Goal: Information Seeking & Learning: Learn about a topic

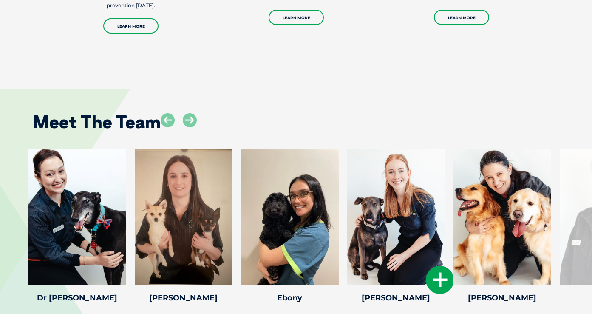
scroll to position [1027, 0]
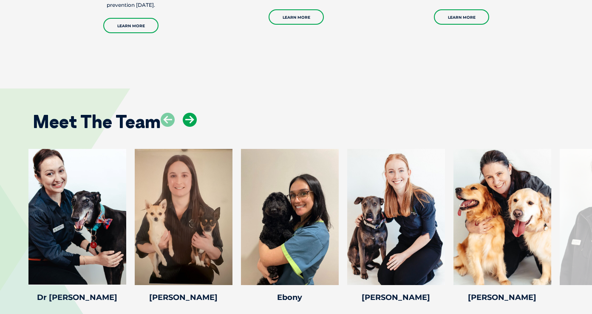
click at [187, 113] on icon at bounding box center [190, 120] width 14 height 14
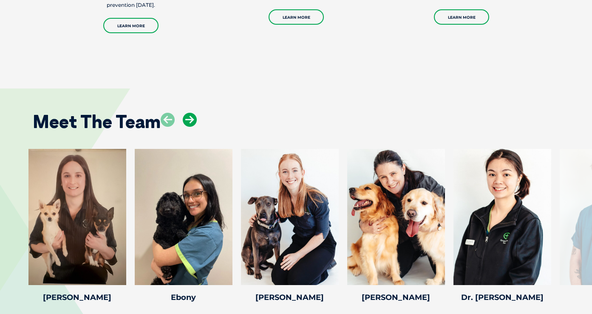
click at [187, 113] on icon at bounding box center [190, 120] width 14 height 14
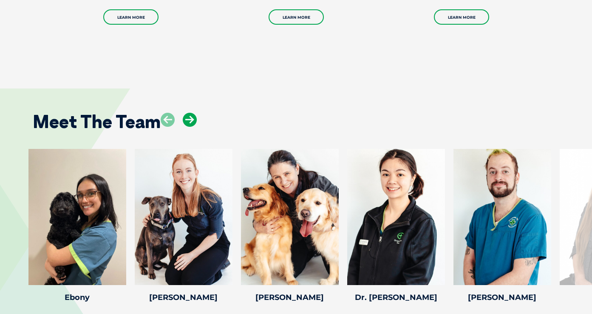
click at [187, 113] on icon at bounding box center [190, 120] width 14 height 14
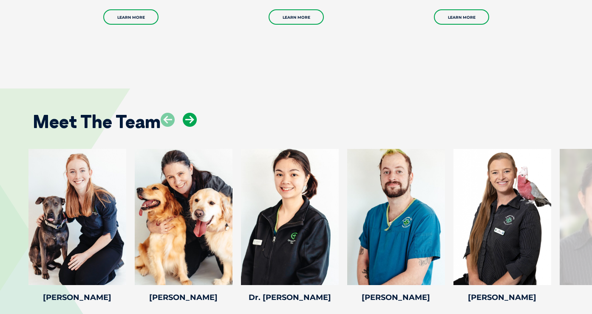
click at [187, 113] on icon at bounding box center [190, 120] width 14 height 14
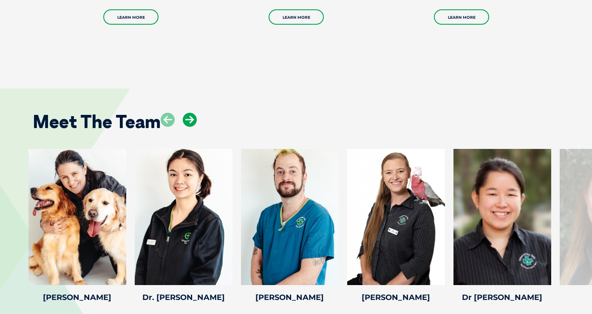
click at [187, 113] on icon at bounding box center [190, 120] width 14 height 14
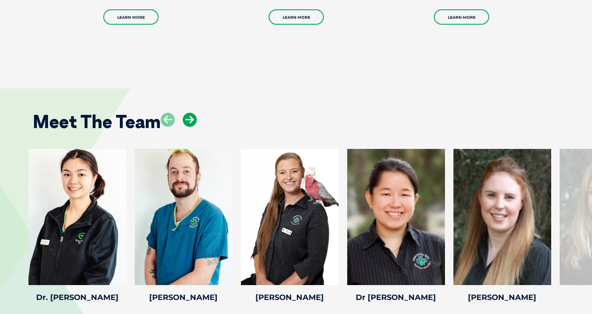
click at [187, 113] on icon at bounding box center [190, 120] width 14 height 14
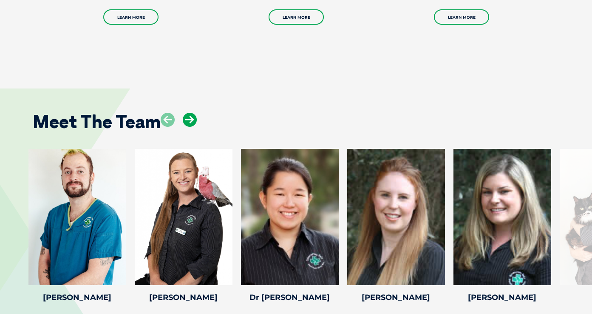
click at [187, 113] on icon at bounding box center [190, 120] width 14 height 14
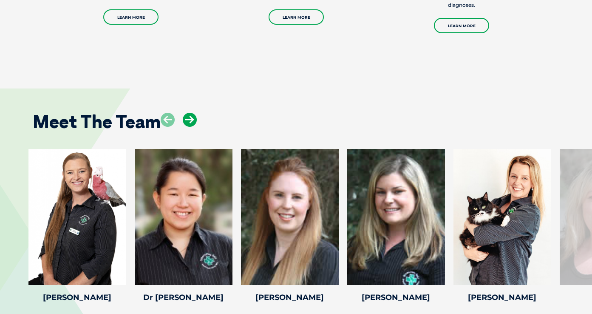
click at [187, 113] on icon at bounding box center [190, 120] width 14 height 14
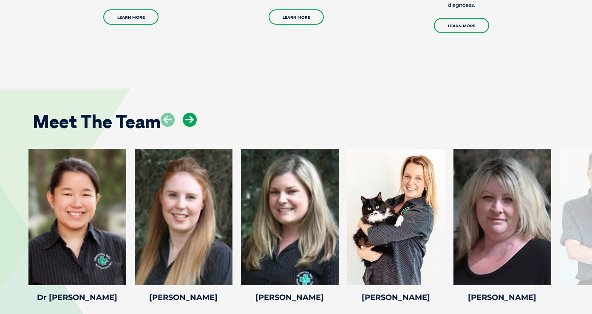
click at [187, 113] on icon at bounding box center [190, 120] width 14 height 14
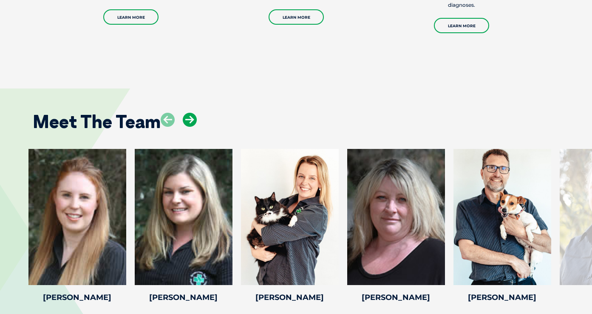
click at [187, 113] on icon at bounding box center [190, 120] width 14 height 14
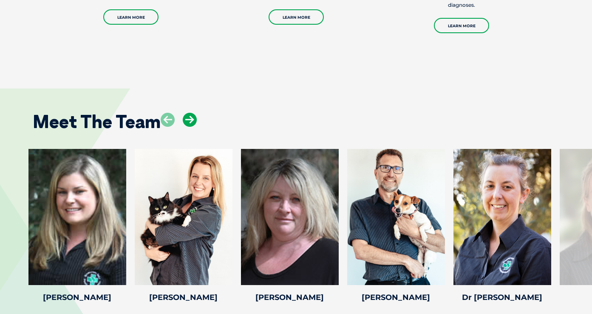
click at [187, 113] on icon at bounding box center [190, 120] width 14 height 14
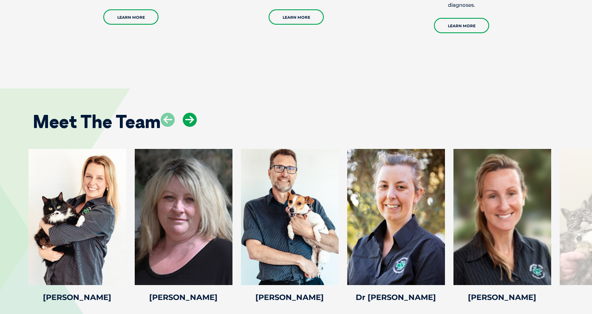
click at [187, 113] on icon at bounding box center [190, 120] width 14 height 14
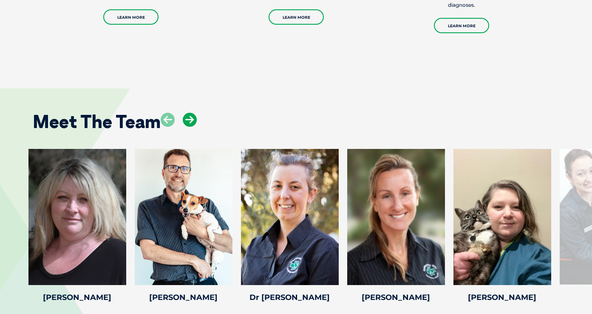
click at [187, 113] on icon at bounding box center [190, 120] width 14 height 14
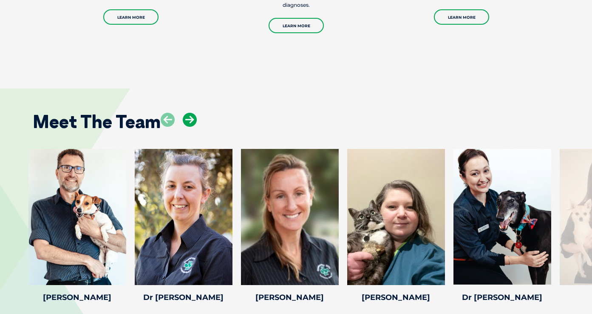
click at [187, 113] on icon at bounding box center [190, 120] width 14 height 14
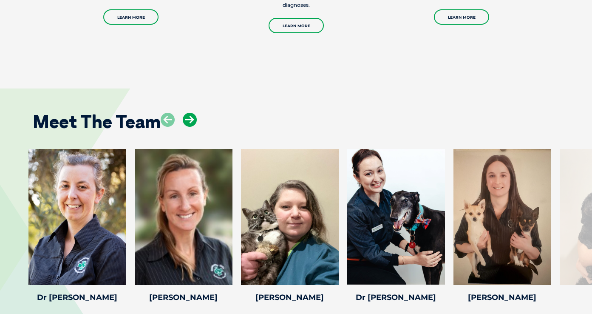
click at [187, 113] on icon at bounding box center [190, 120] width 14 height 14
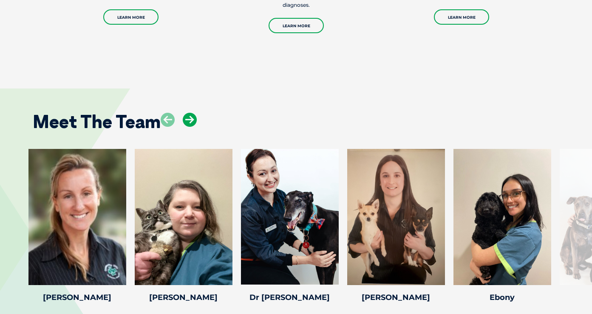
click at [187, 113] on icon at bounding box center [190, 120] width 14 height 14
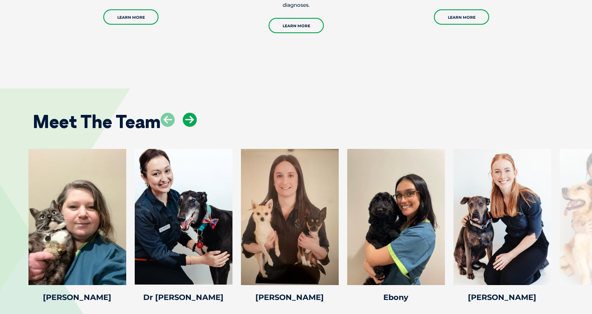
click at [187, 113] on icon at bounding box center [190, 120] width 14 height 14
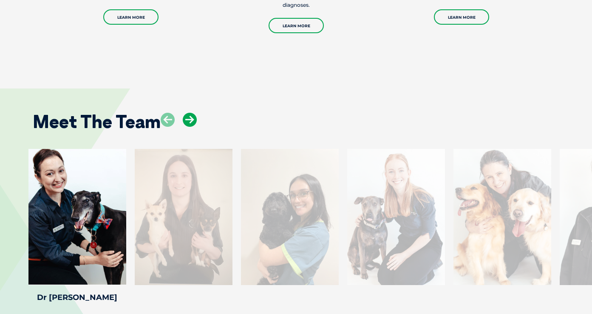
click at [187, 113] on icon at bounding box center [190, 120] width 14 height 14
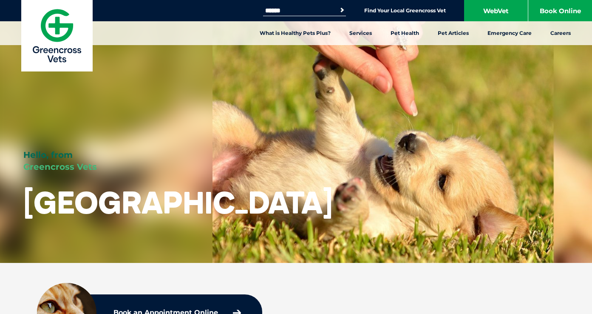
scroll to position [0, 0]
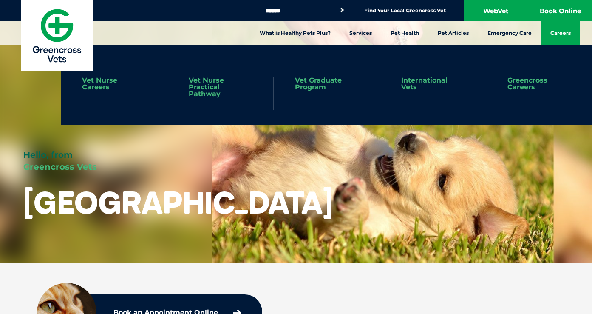
click at [555, 35] on link "Careers" at bounding box center [560, 33] width 39 height 24
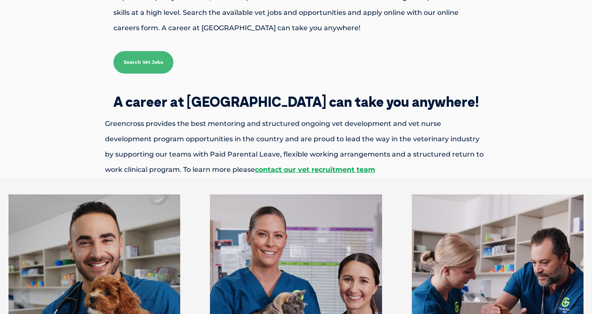
scroll to position [172, 0]
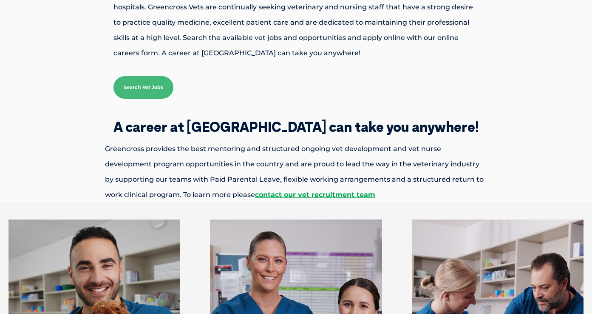
click at [165, 85] on link "Search Vet Jobs" at bounding box center [143, 87] width 60 height 23
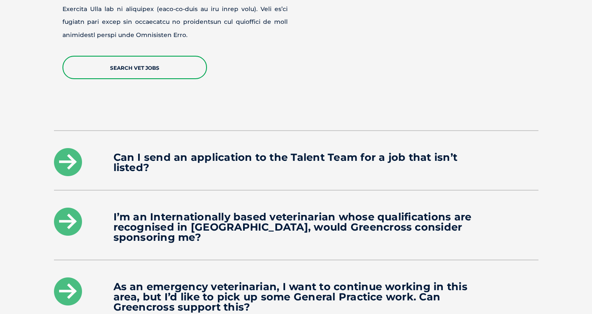
scroll to position [1098, 0]
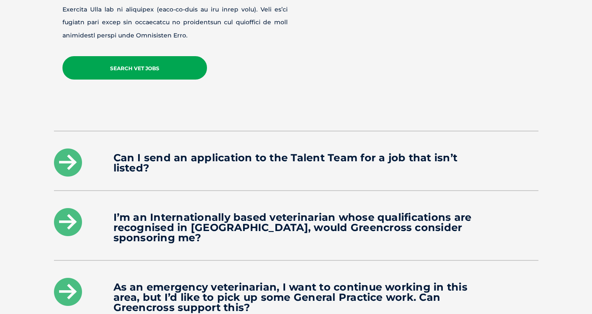
click at [161, 56] on link "Search Vet Jobs" at bounding box center [134, 67] width 144 height 23
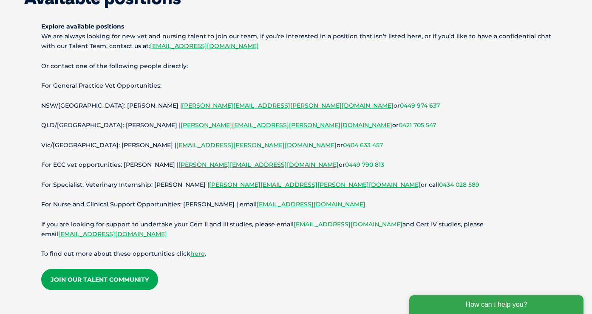
scroll to position [92, 0]
